Goal: Task Accomplishment & Management: Use online tool/utility

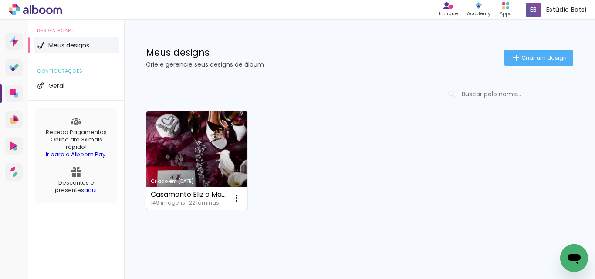
click at [216, 142] on link "Criado em [DATE]" at bounding box center [196, 161] width 101 height 98
click at [189, 156] on link "Criado em [DATE]" at bounding box center [196, 161] width 101 height 98
